Goal: Task Accomplishment & Management: Manage account settings

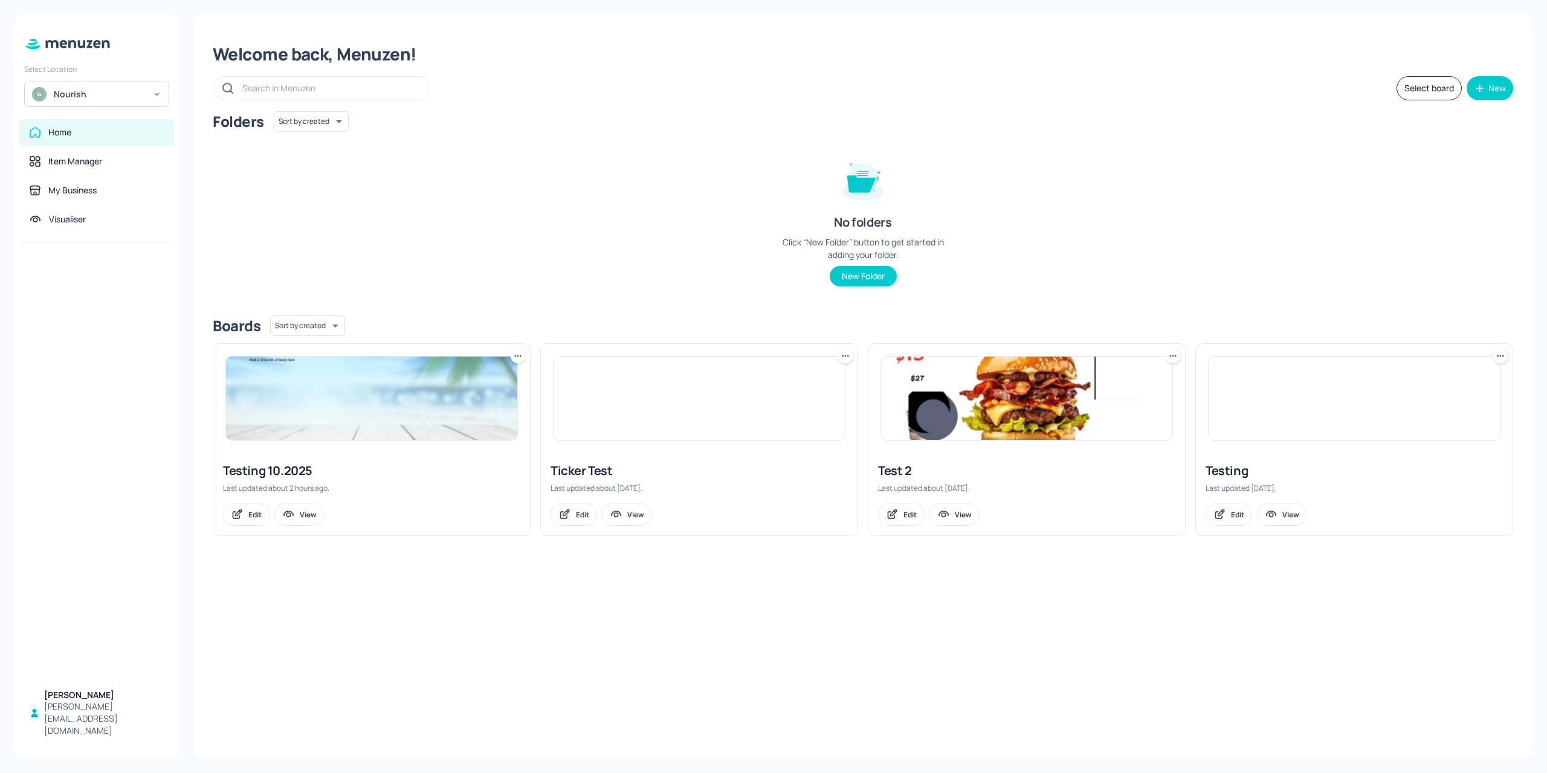
click at [106, 701] on div "[PERSON_NAME]" at bounding box center [104, 695] width 120 height 12
click at [85, 189] on div "My Business" at bounding box center [72, 190] width 48 height 12
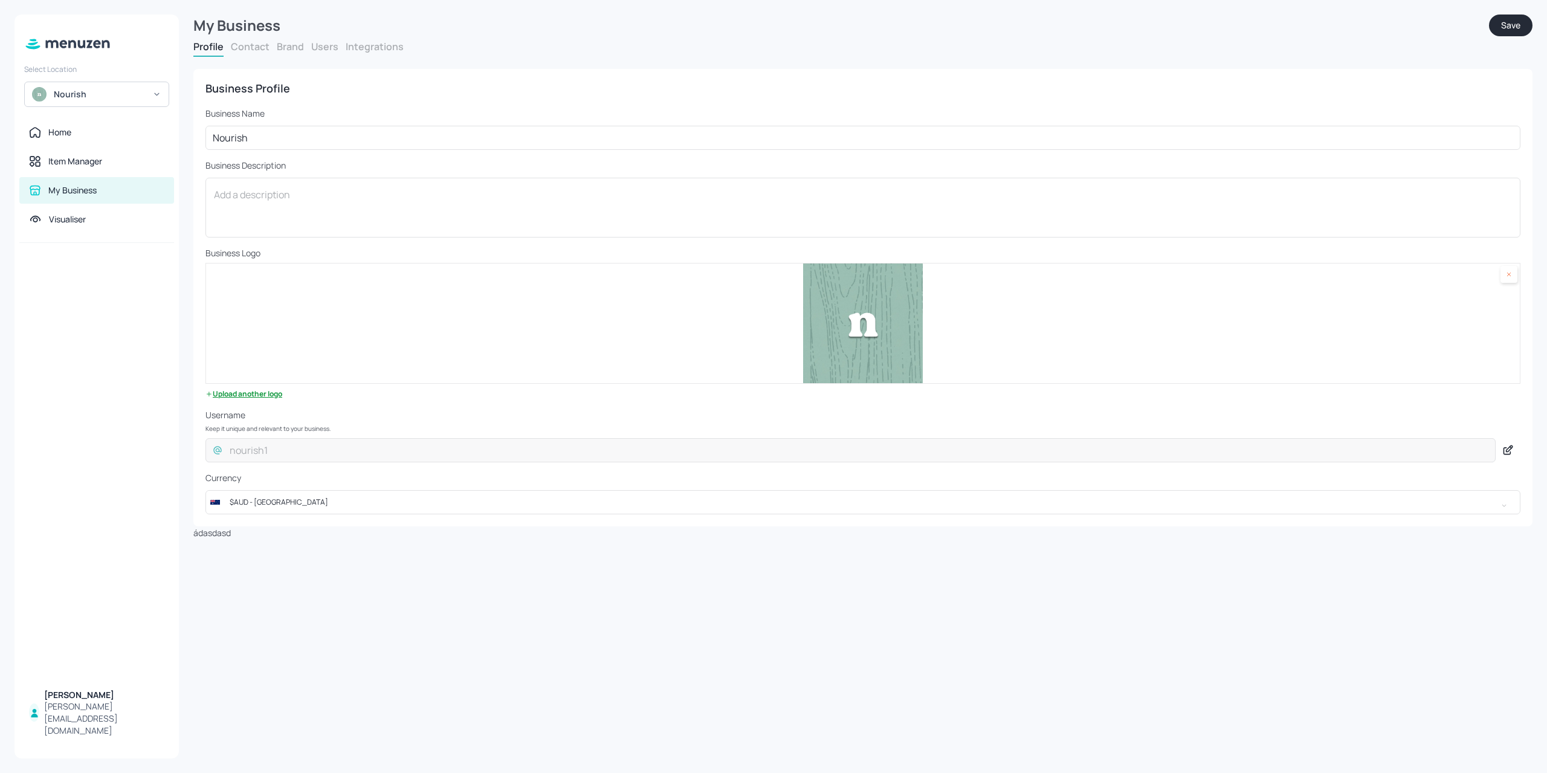
click at [369, 57] on div "Business Profile Business Name Nourish ​ Business Description x ​ Business Logo…" at bounding box center [862, 298] width 1339 height 482
click at [375, 42] on button "Integrations" at bounding box center [375, 46] width 58 height 13
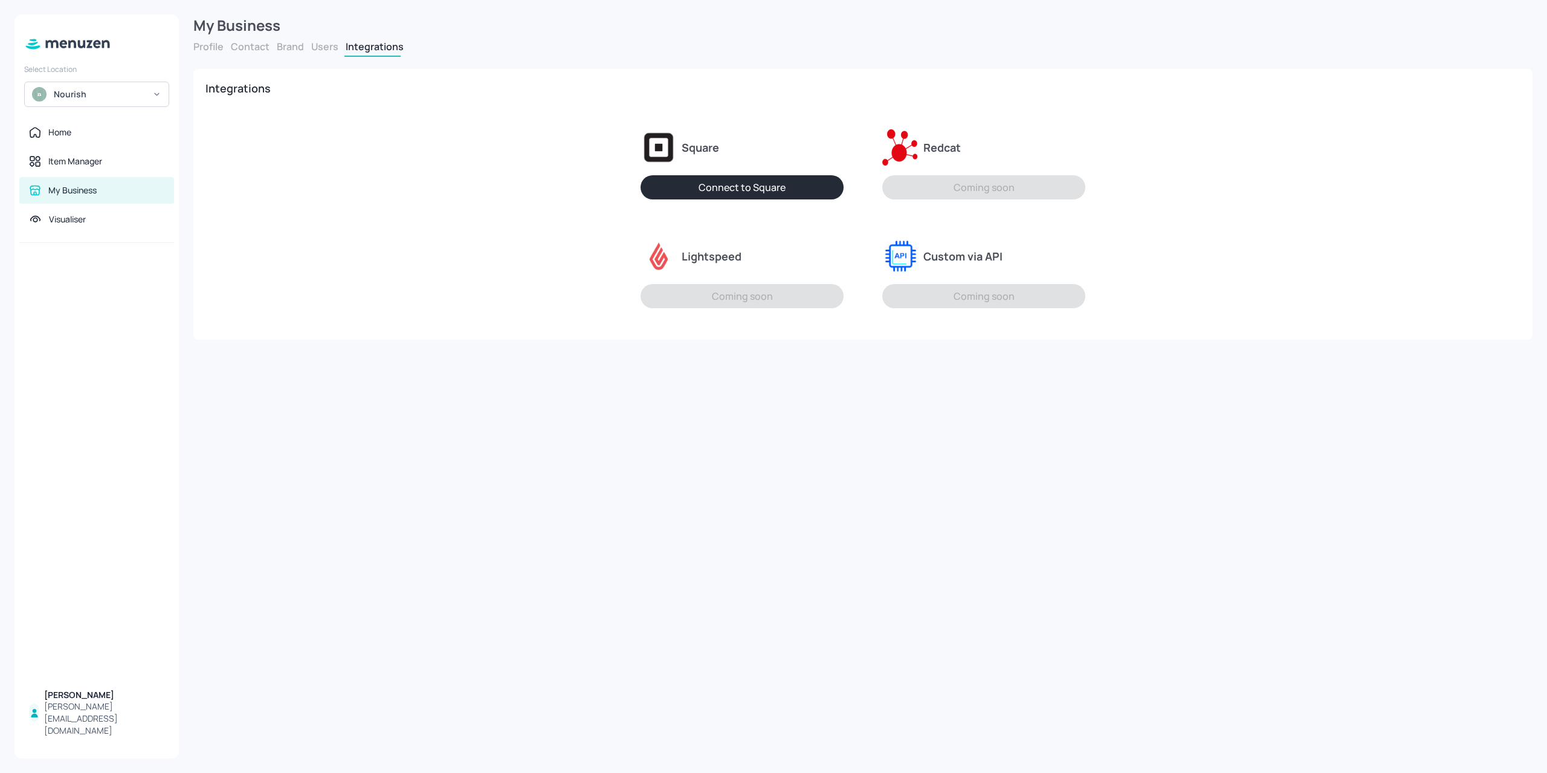
click at [109, 108] on div "Select Location Nourish Home Item Manager My Business Visualiser Paige Davis pa…" at bounding box center [97, 387] width 164 height 744
click at [114, 101] on div "Nourish" at bounding box center [96, 94] width 145 height 25
click at [137, 253] on div "See All" at bounding box center [96, 253] width 133 height 9
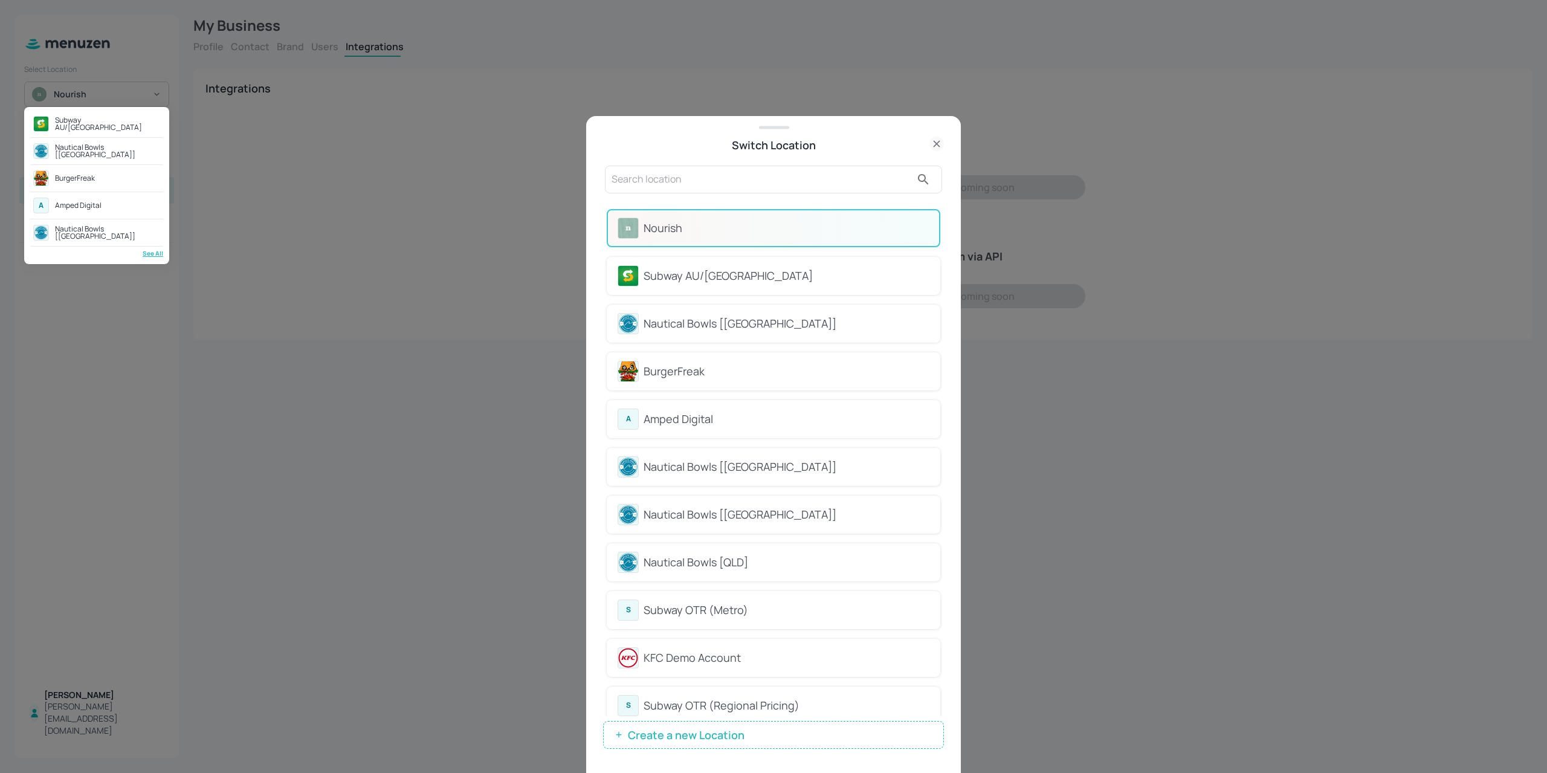
drag, startPoint x: 941, startPoint y: 286, endPoint x: 941, endPoint y: 298, distance: 12.1
click at [941, 298] on div at bounding box center [773, 386] width 1547 height 773
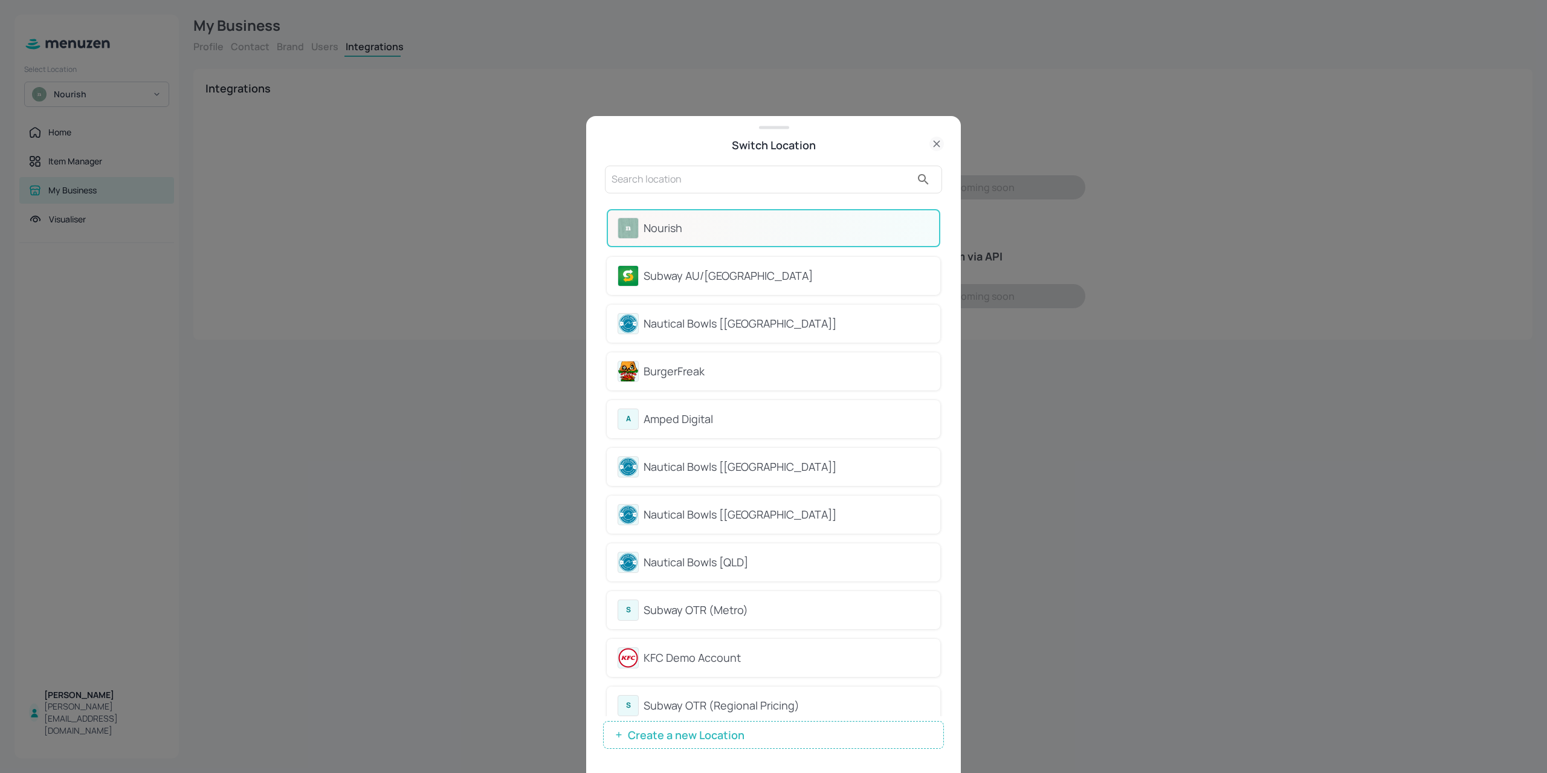
drag, startPoint x: 941, startPoint y: 298, endPoint x: 945, endPoint y: 376, distance: 77.5
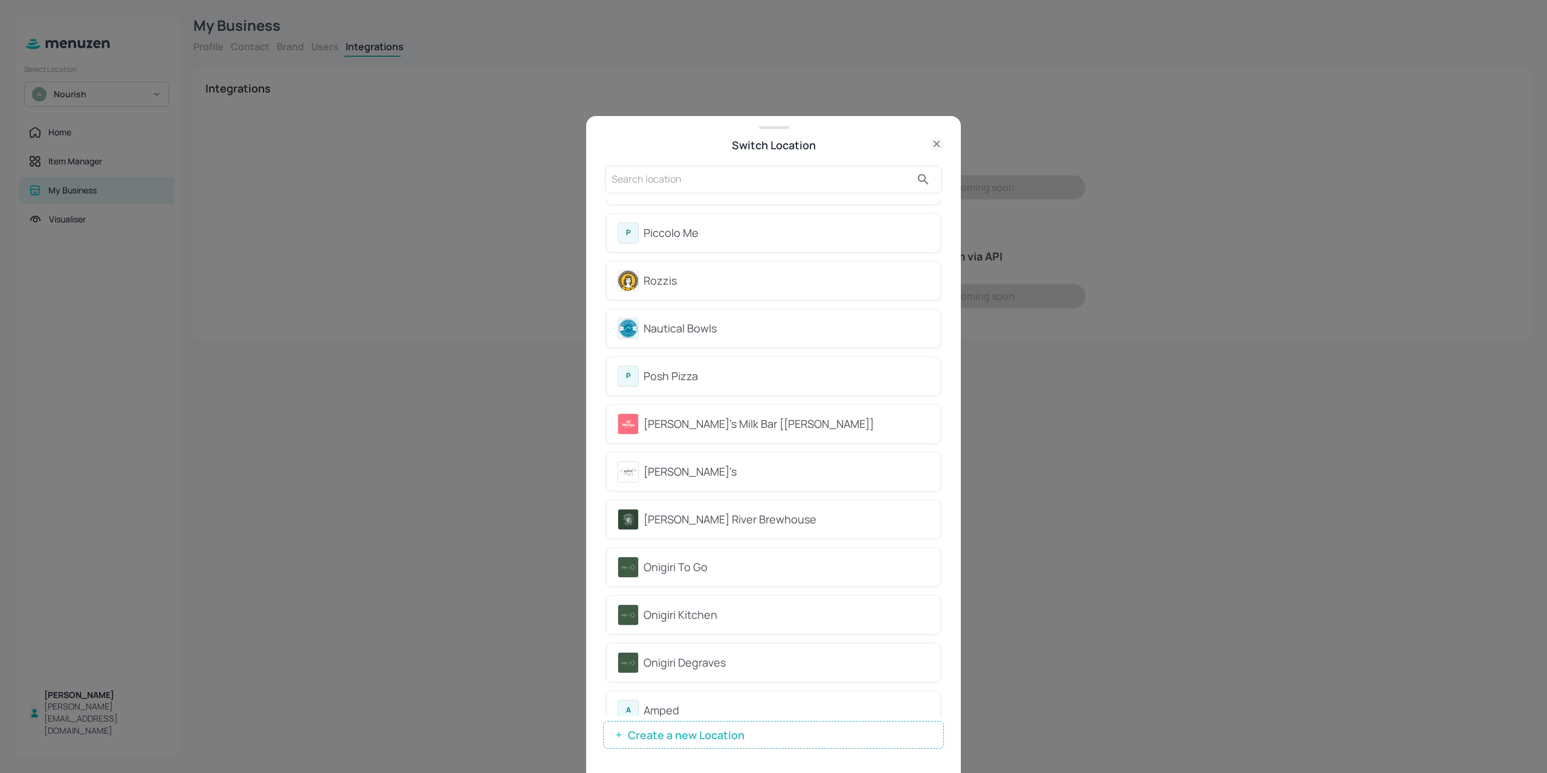
scroll to position [933, 0]
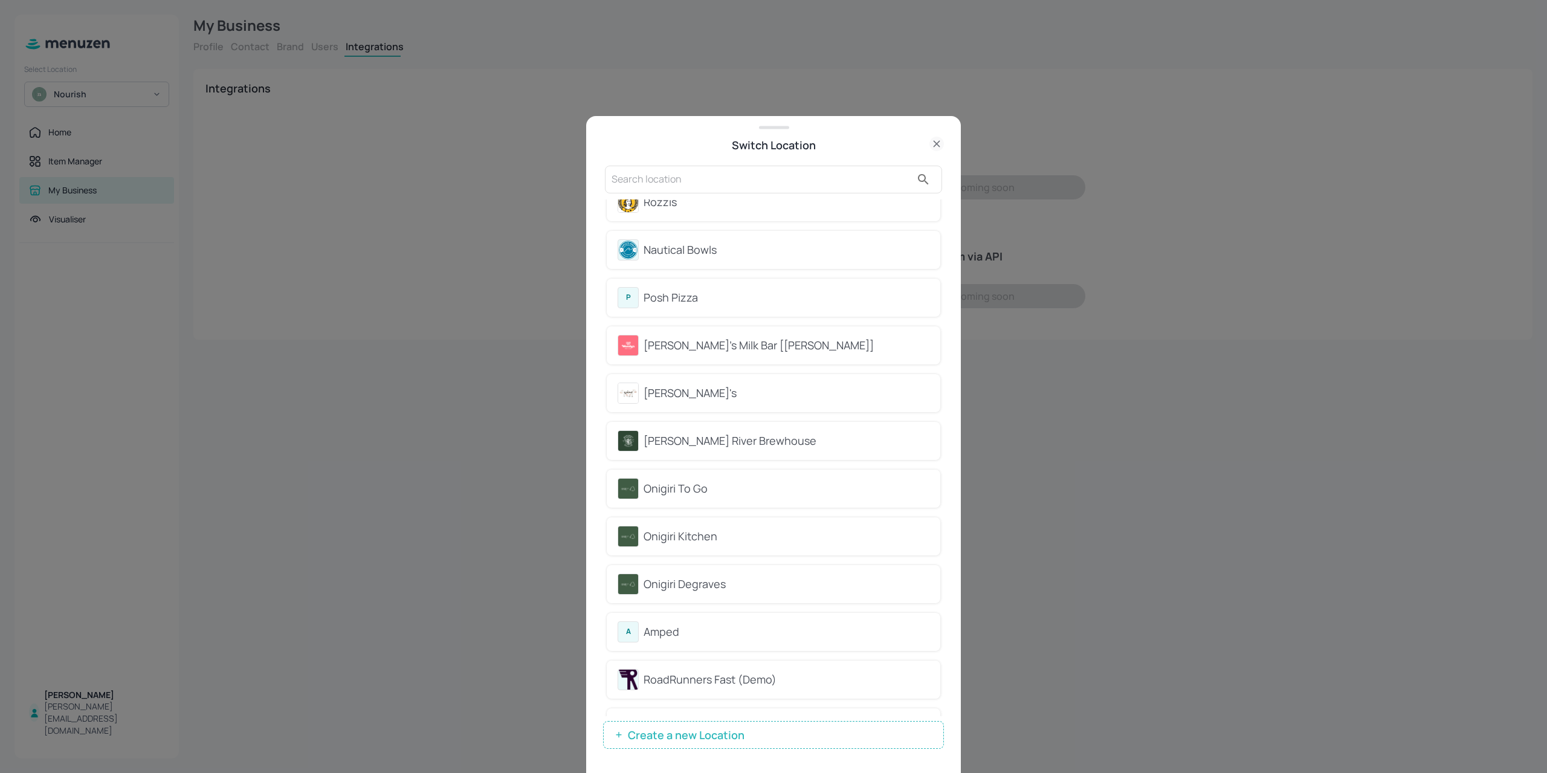
click at [719, 548] on div "Onigiri Kitchen" at bounding box center [774, 536] width 334 height 38
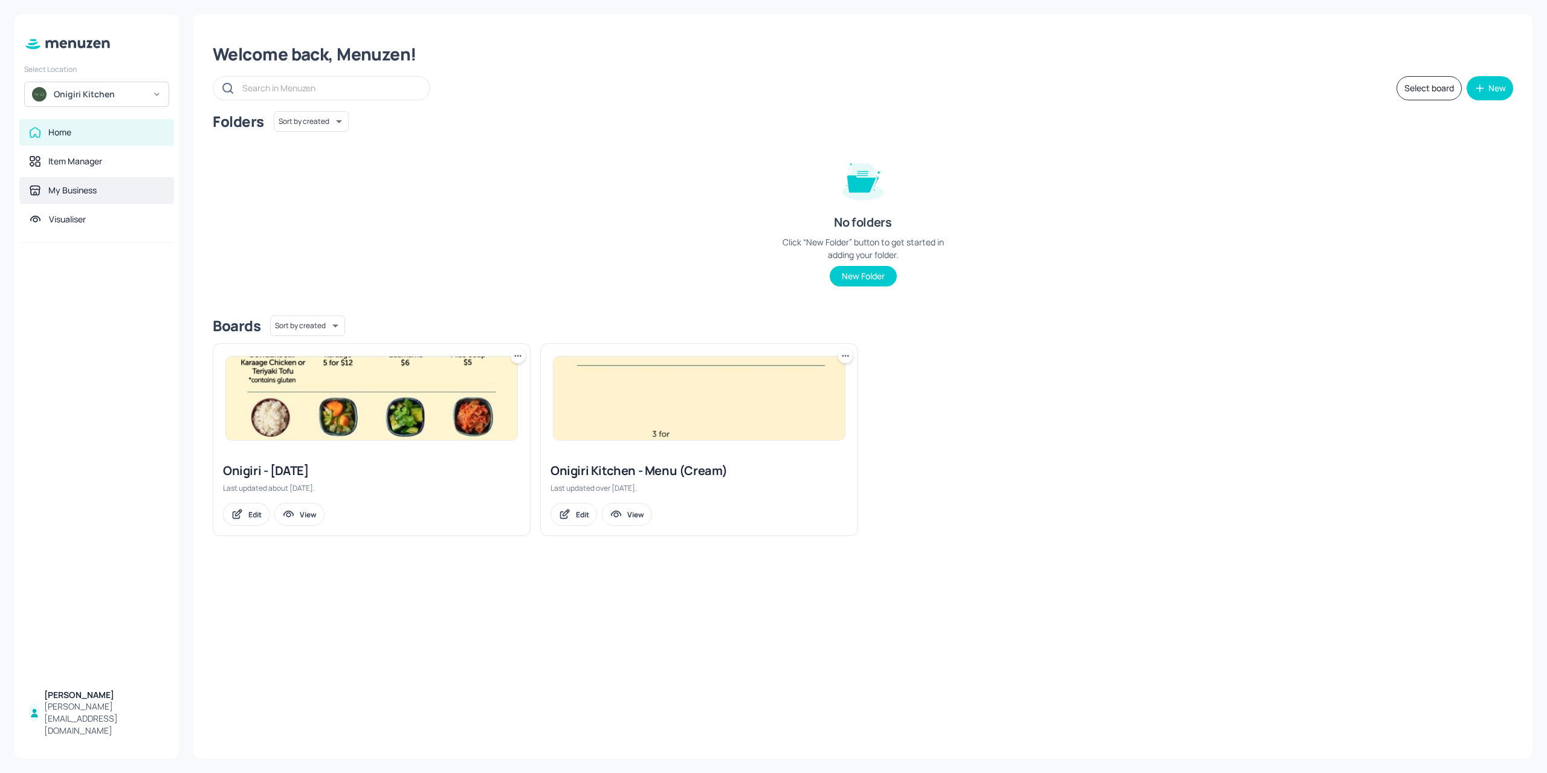
click at [86, 193] on div "My Business" at bounding box center [72, 190] width 48 height 12
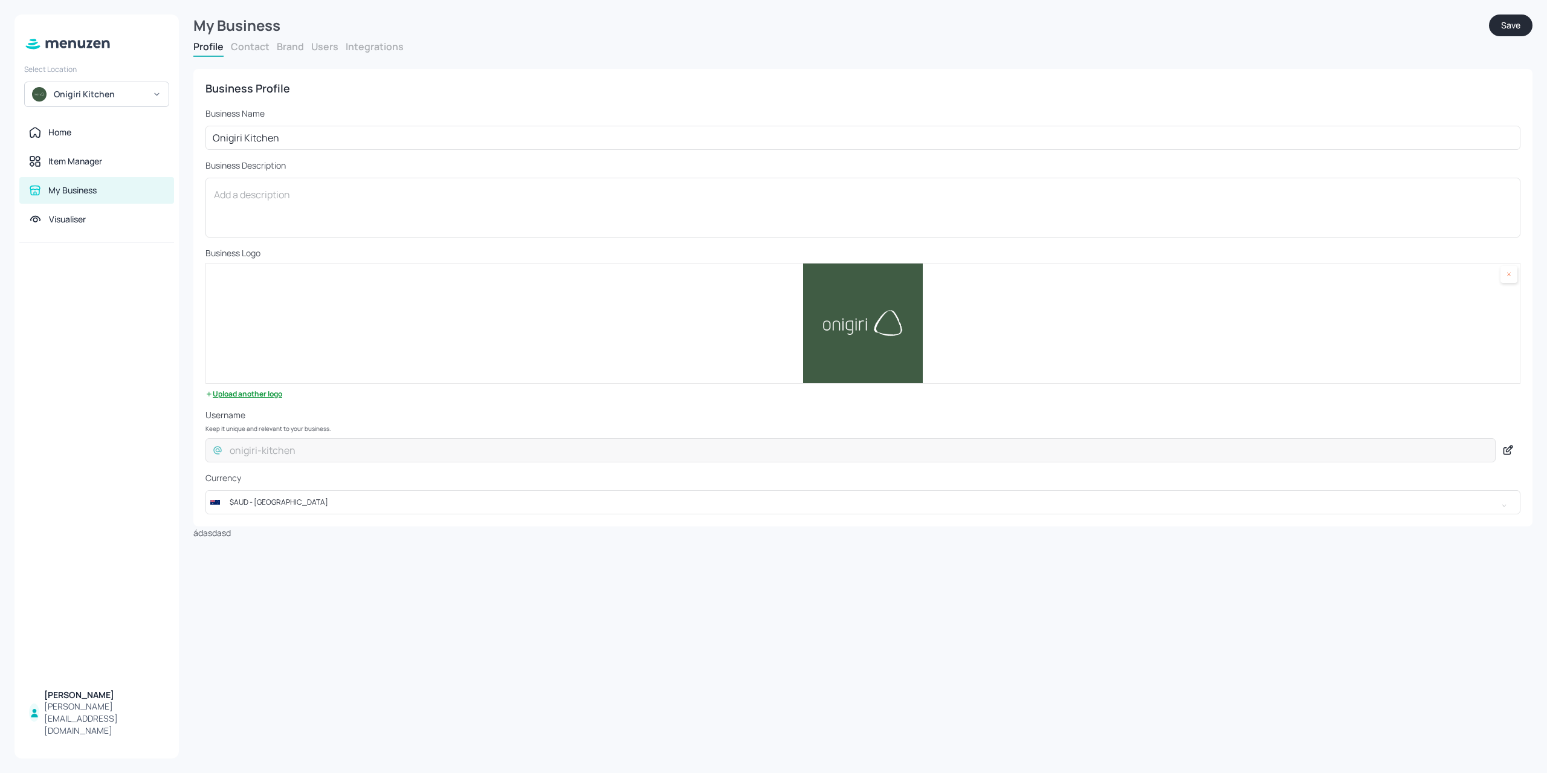
click at [401, 47] on button "Integrations" at bounding box center [375, 46] width 58 height 13
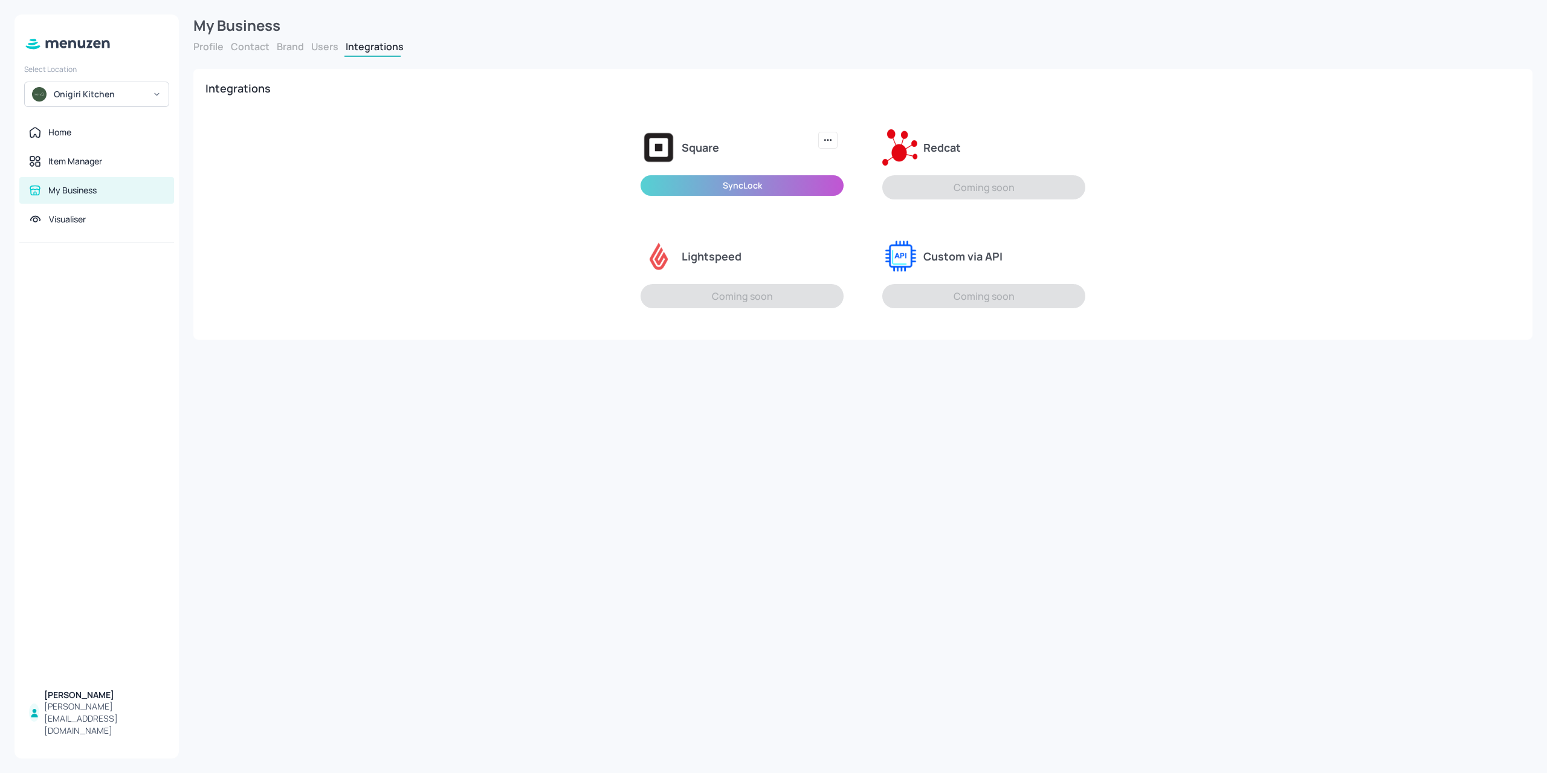
click at [81, 97] on div "Onigiri Kitchen" at bounding box center [99, 94] width 91 height 12
click at [82, 126] on div "Nourish" at bounding box center [96, 124] width 133 height 22
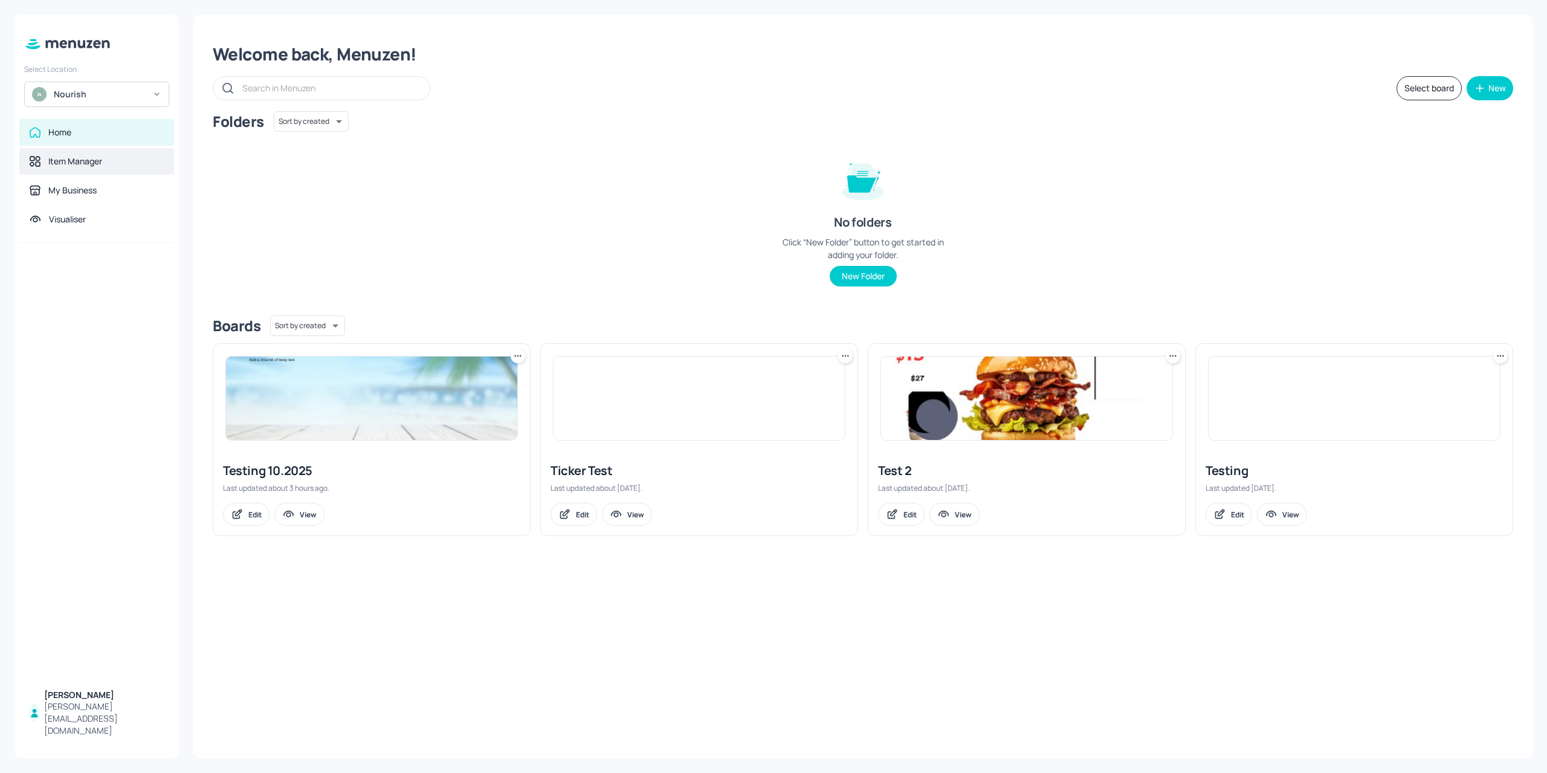
click at [122, 165] on div "Item Manager" at bounding box center [96, 161] width 135 height 12
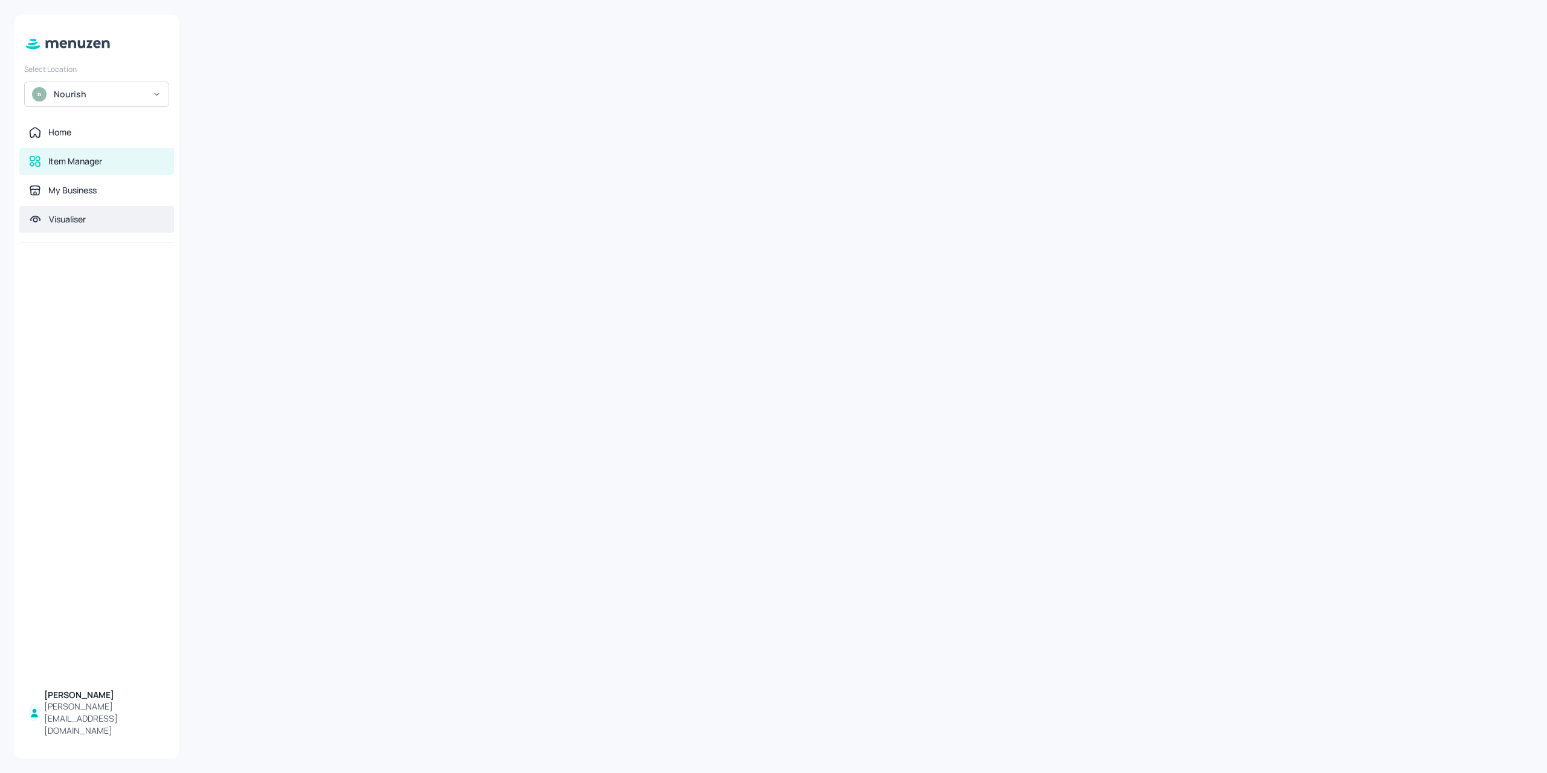
click at [92, 213] on div "Visualiser" at bounding box center [96, 219] width 155 height 27
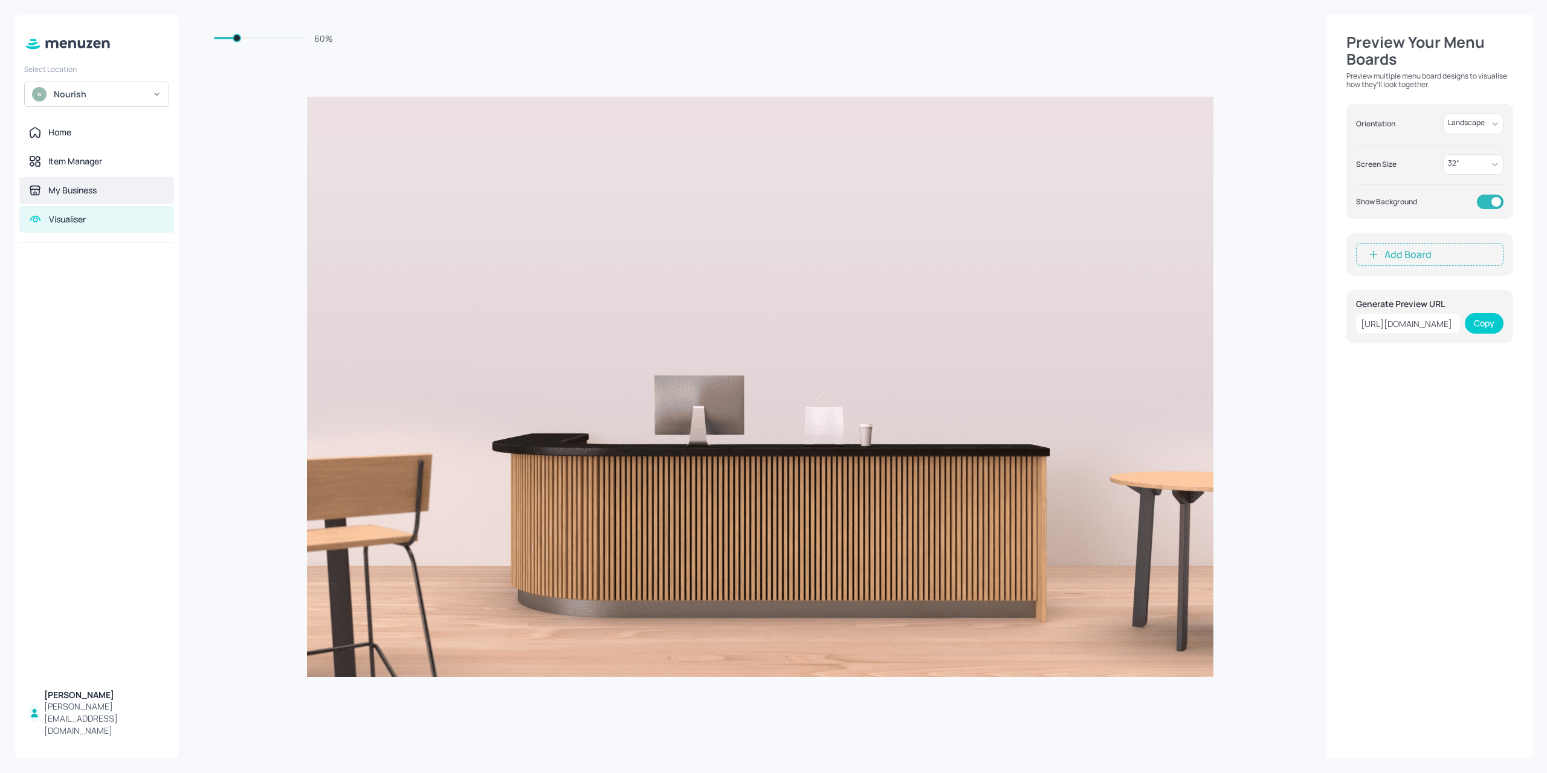
click at [103, 187] on div "My Business" at bounding box center [96, 190] width 135 height 12
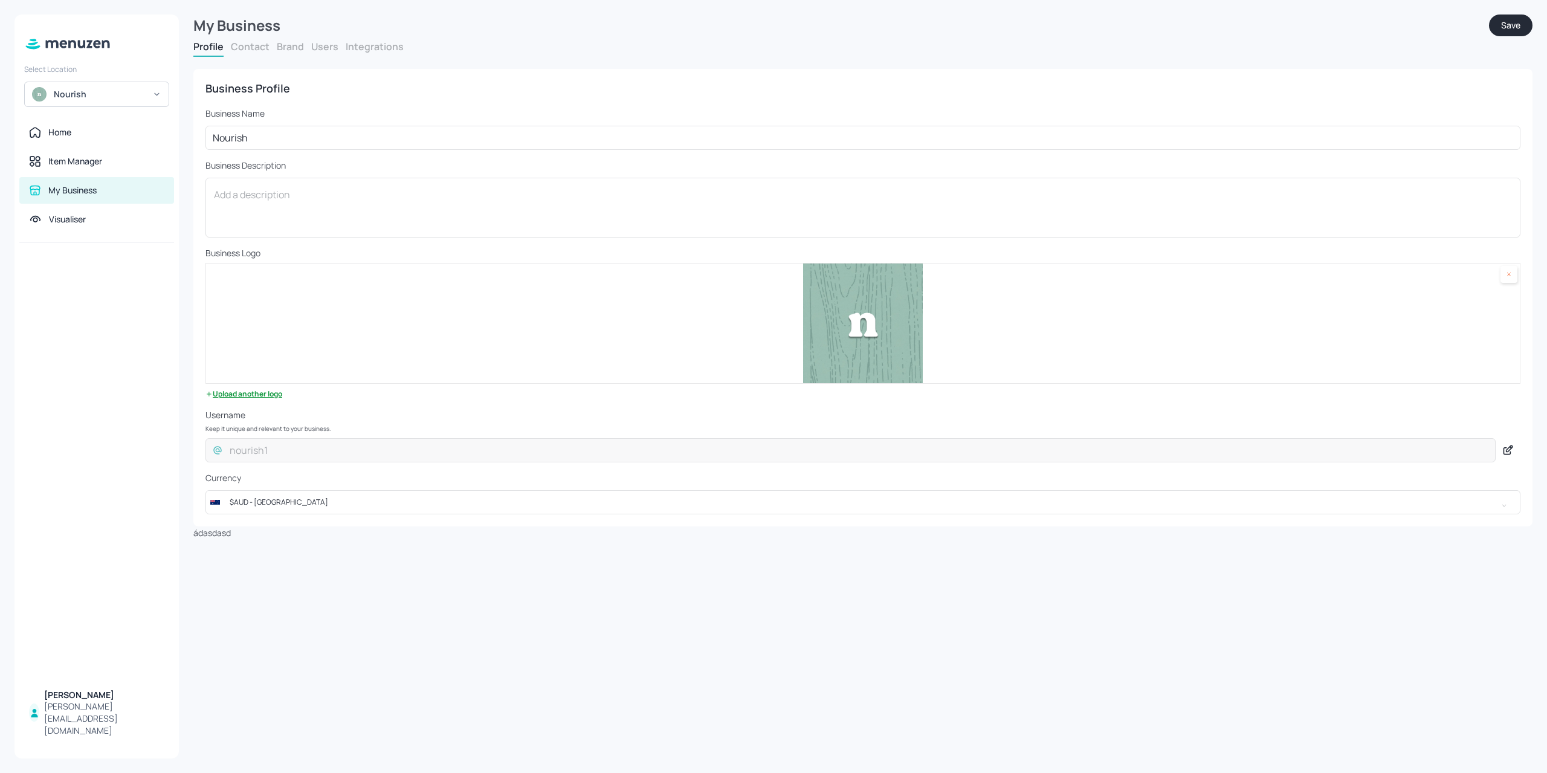
click at [375, 50] on button "Integrations" at bounding box center [375, 46] width 58 height 13
